Goal: Information Seeking & Learning: Learn about a topic

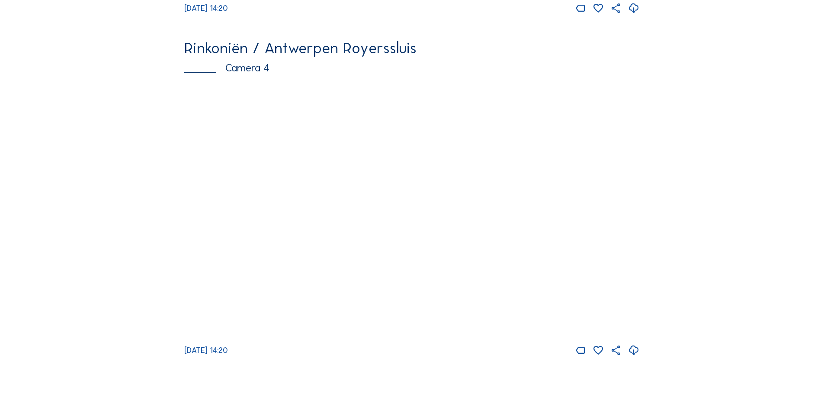
scroll to position [1435, 0]
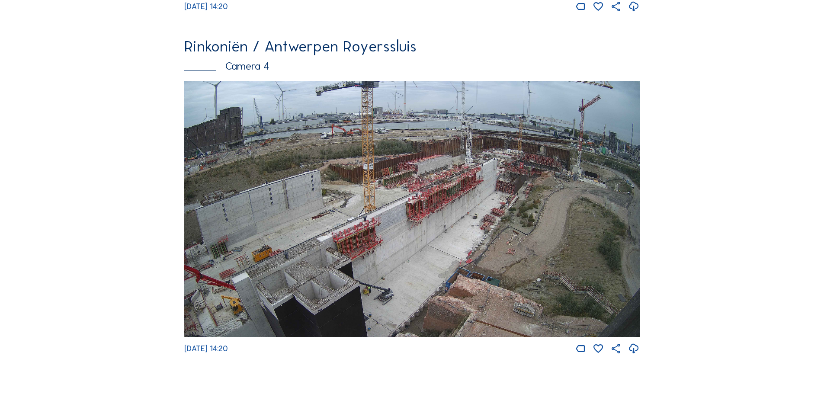
click at [408, 219] on img at bounding box center [411, 209] width 455 height 256
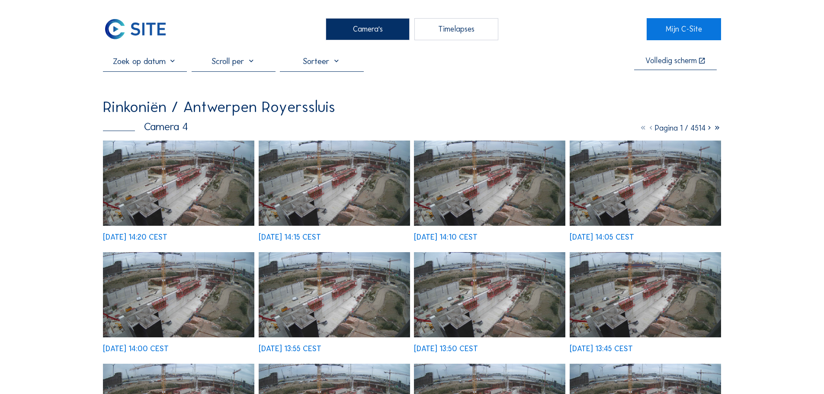
click at [178, 252] on div "[DATE] 14:00 CEST" at bounding box center [178, 302] width 151 height 101
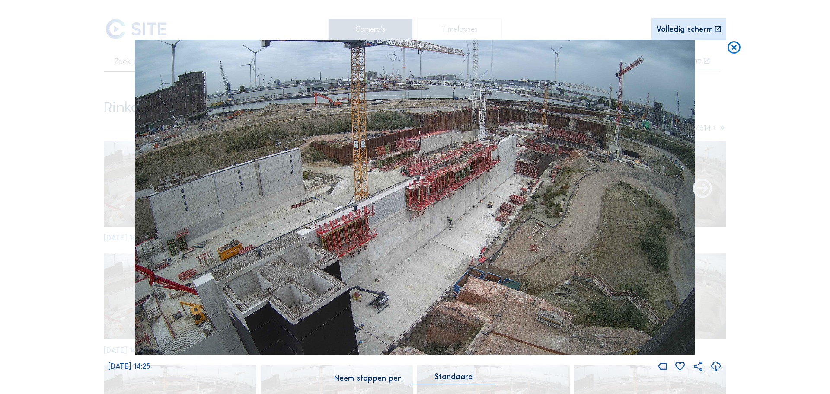
click at [702, 186] on icon at bounding box center [702, 188] width 23 height 23
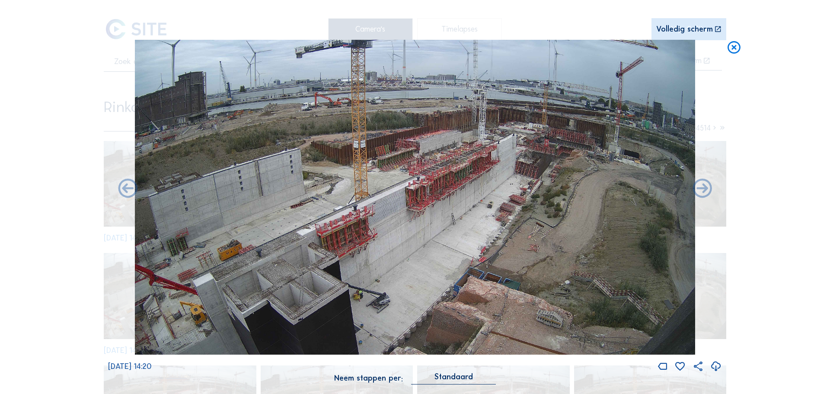
click at [702, 186] on icon at bounding box center [702, 188] width 23 height 23
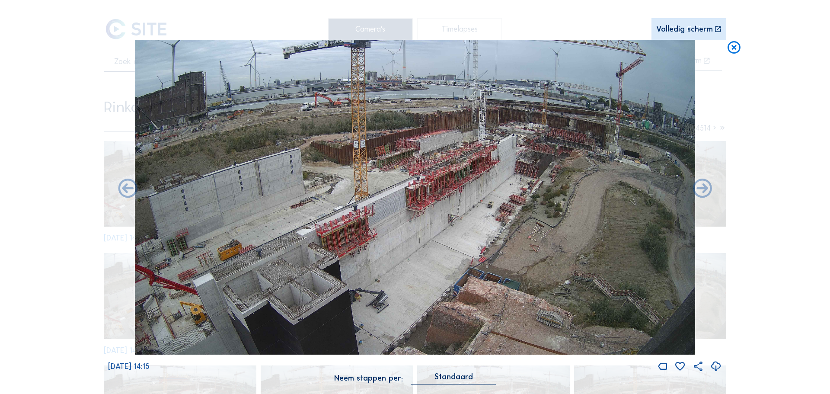
click at [702, 186] on icon at bounding box center [702, 188] width 23 height 23
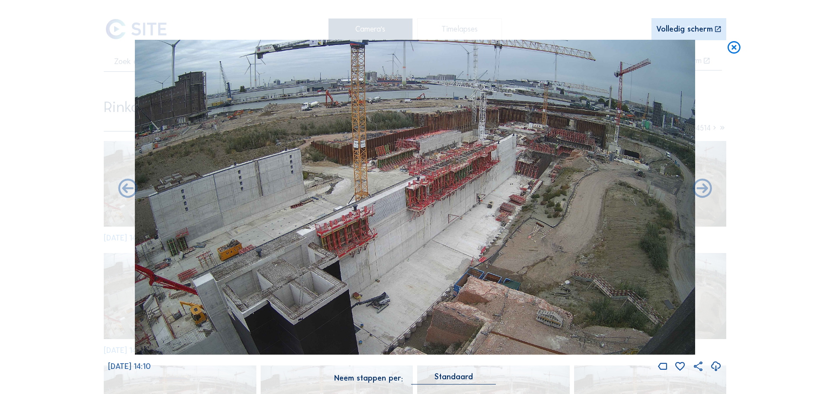
click at [702, 186] on icon at bounding box center [702, 188] width 23 height 23
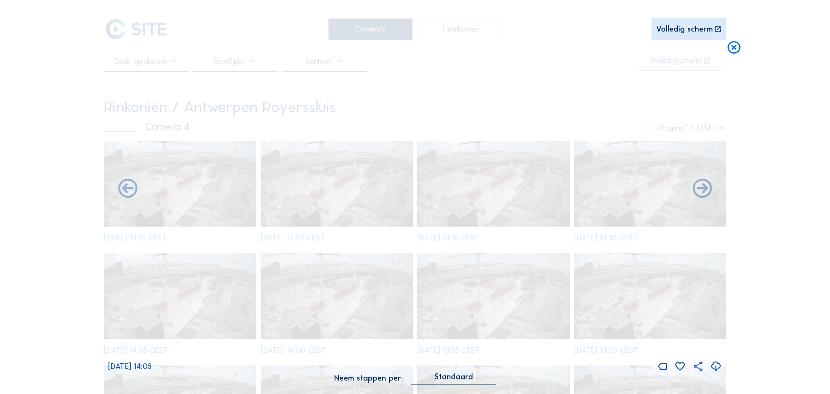
click at [702, 186] on icon at bounding box center [702, 188] width 23 height 23
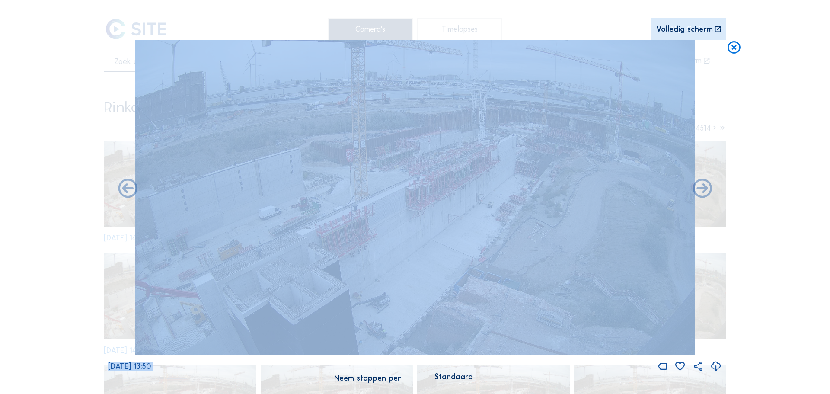
click at [702, 186] on icon at bounding box center [702, 188] width 23 height 23
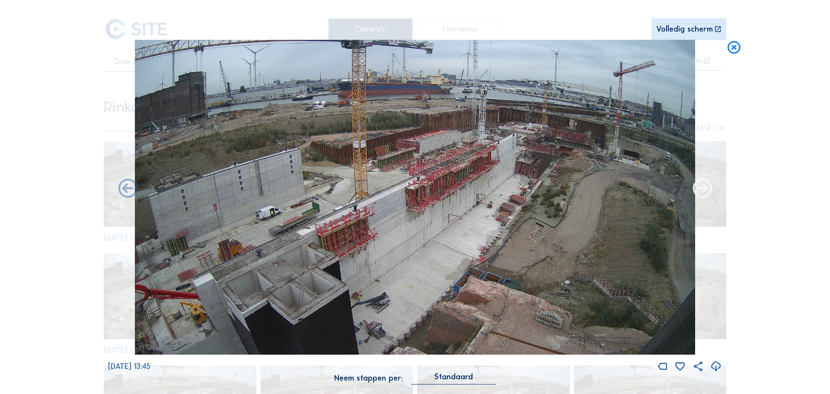
click at [704, 193] on icon at bounding box center [702, 188] width 23 height 23
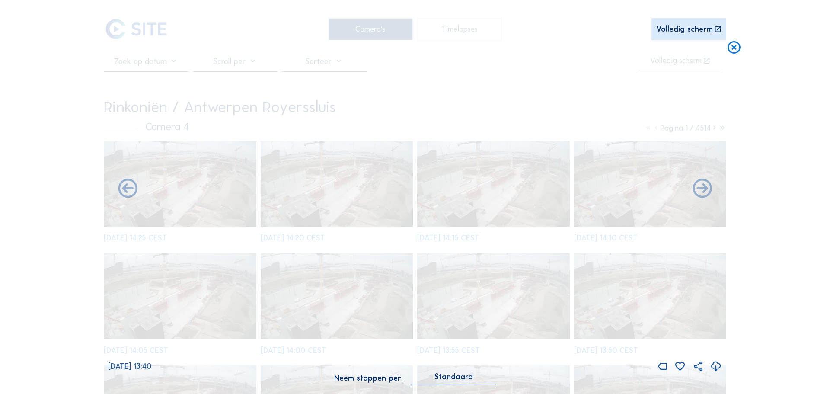
click at [704, 193] on icon at bounding box center [702, 188] width 23 height 23
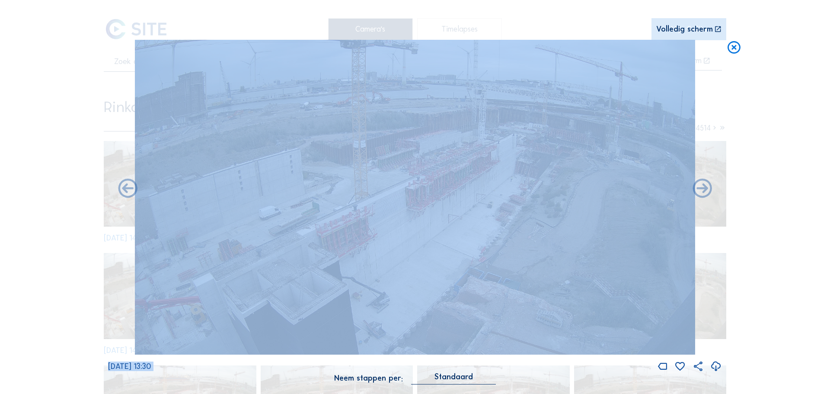
click at [480, 176] on img at bounding box center [415, 197] width 560 height 315
click at [457, 168] on img at bounding box center [415, 197] width 560 height 315
click at [738, 127] on div "Scroll om door de tijd te reizen | Druk op de 'Alt'-[PERSON_NAME] + scroll om t…" at bounding box center [415, 197] width 830 height 394
